Goal: Find specific page/section: Find specific page/section

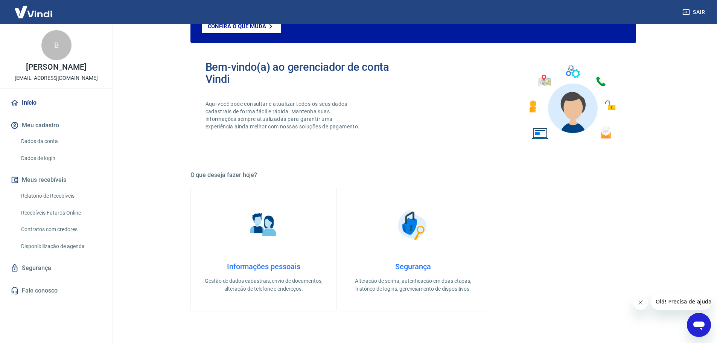
scroll to position [75, 0]
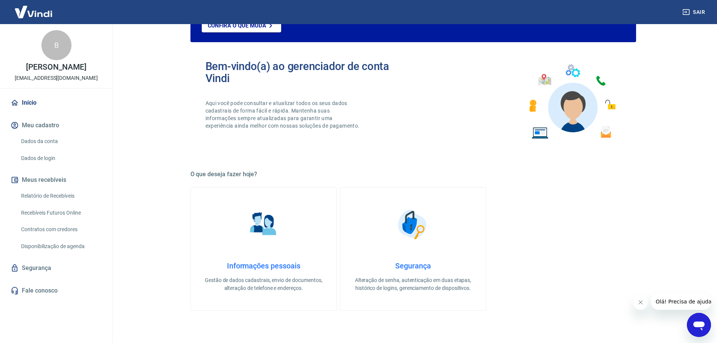
click at [52, 204] on div "Relatório de Recebíveis Recebíveis Futuros Online Contratos com credores Dispon…" at bounding box center [56, 220] width 94 height 65
click at [57, 211] on link "Recebíveis Futuros Online" at bounding box center [60, 212] width 85 height 15
